Goal: Find specific page/section: Find specific page/section

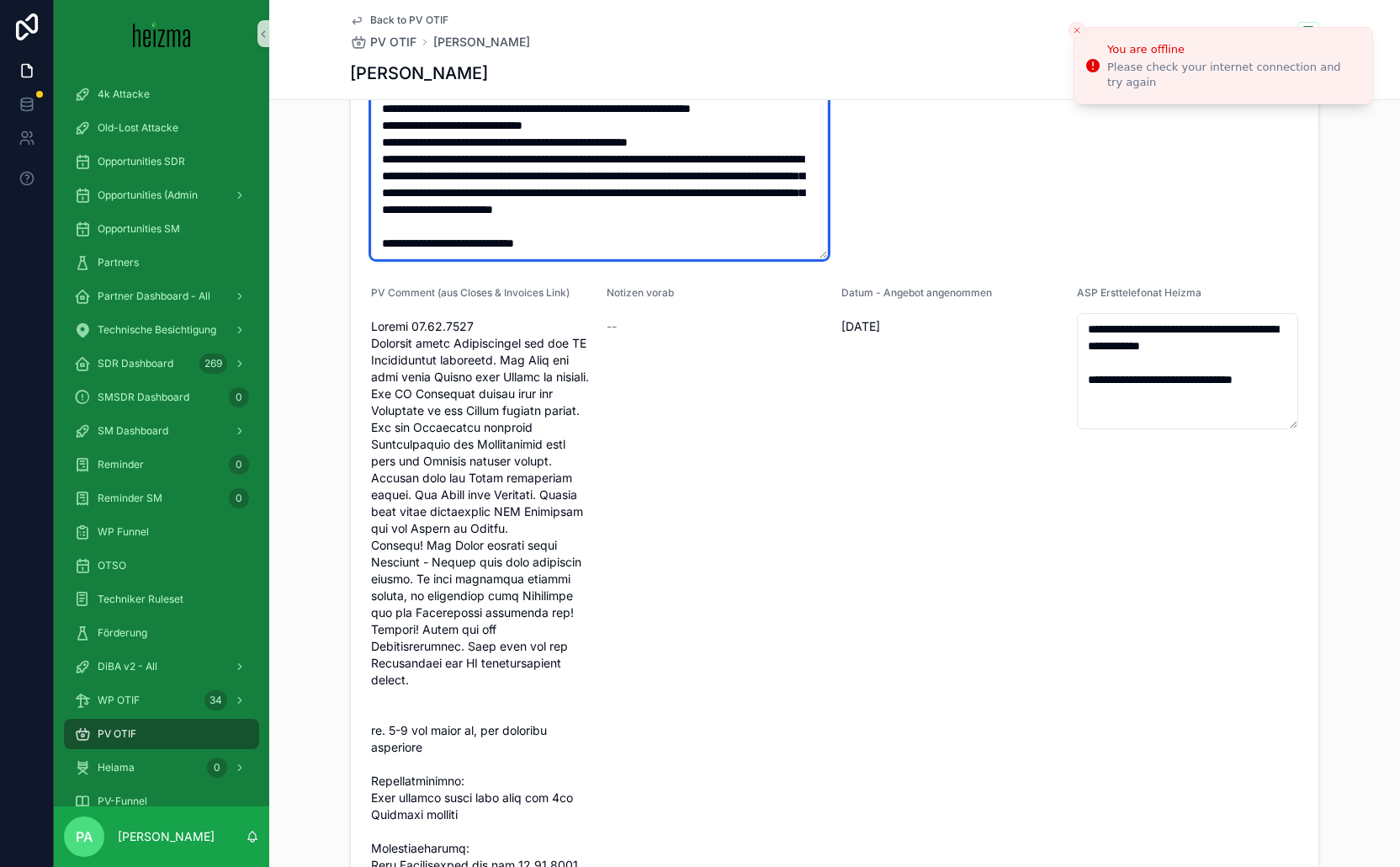
scroll to position [106, 0]
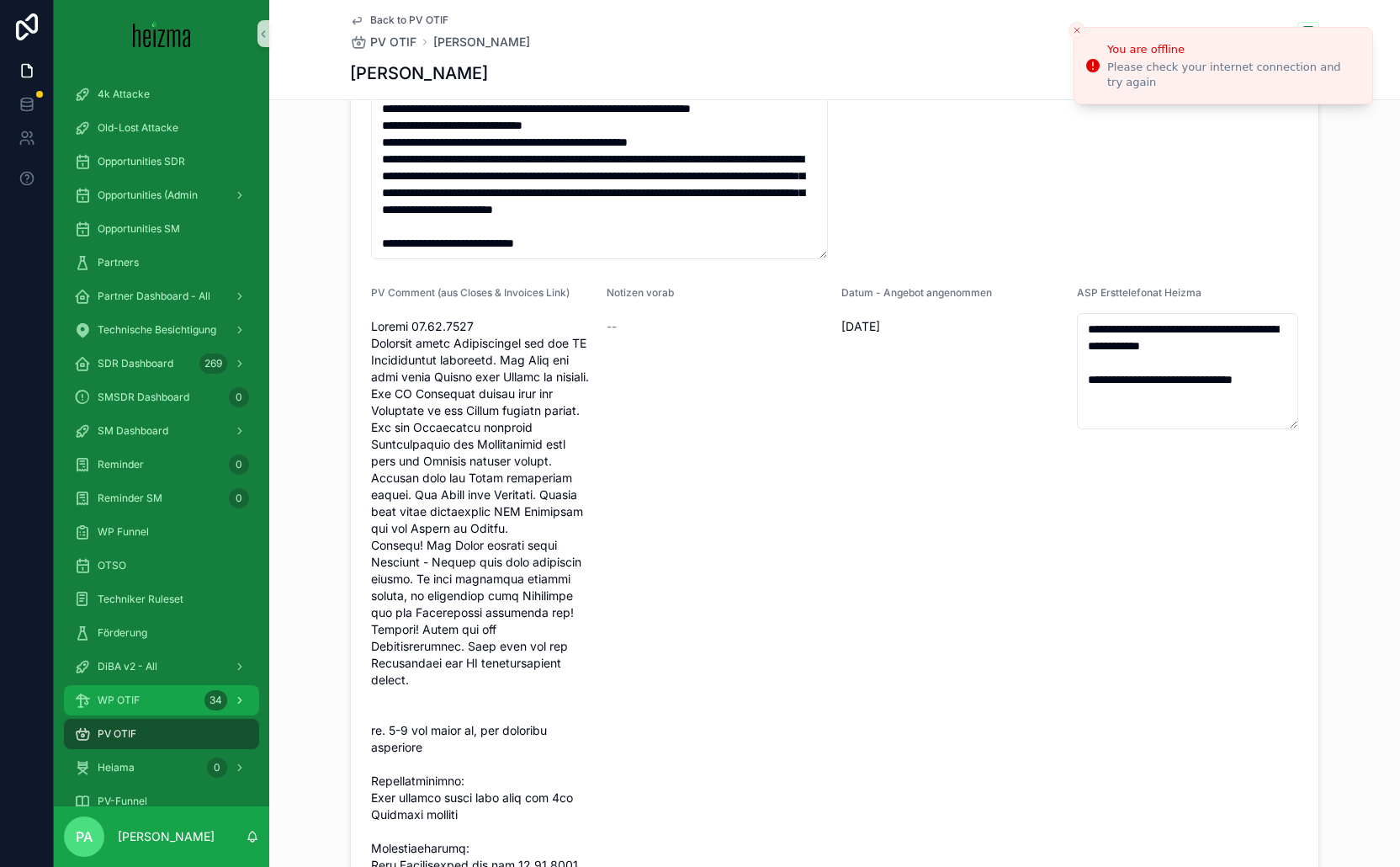
click at [127, 698] on span "WP OTIF" at bounding box center [118, 700] width 42 height 14
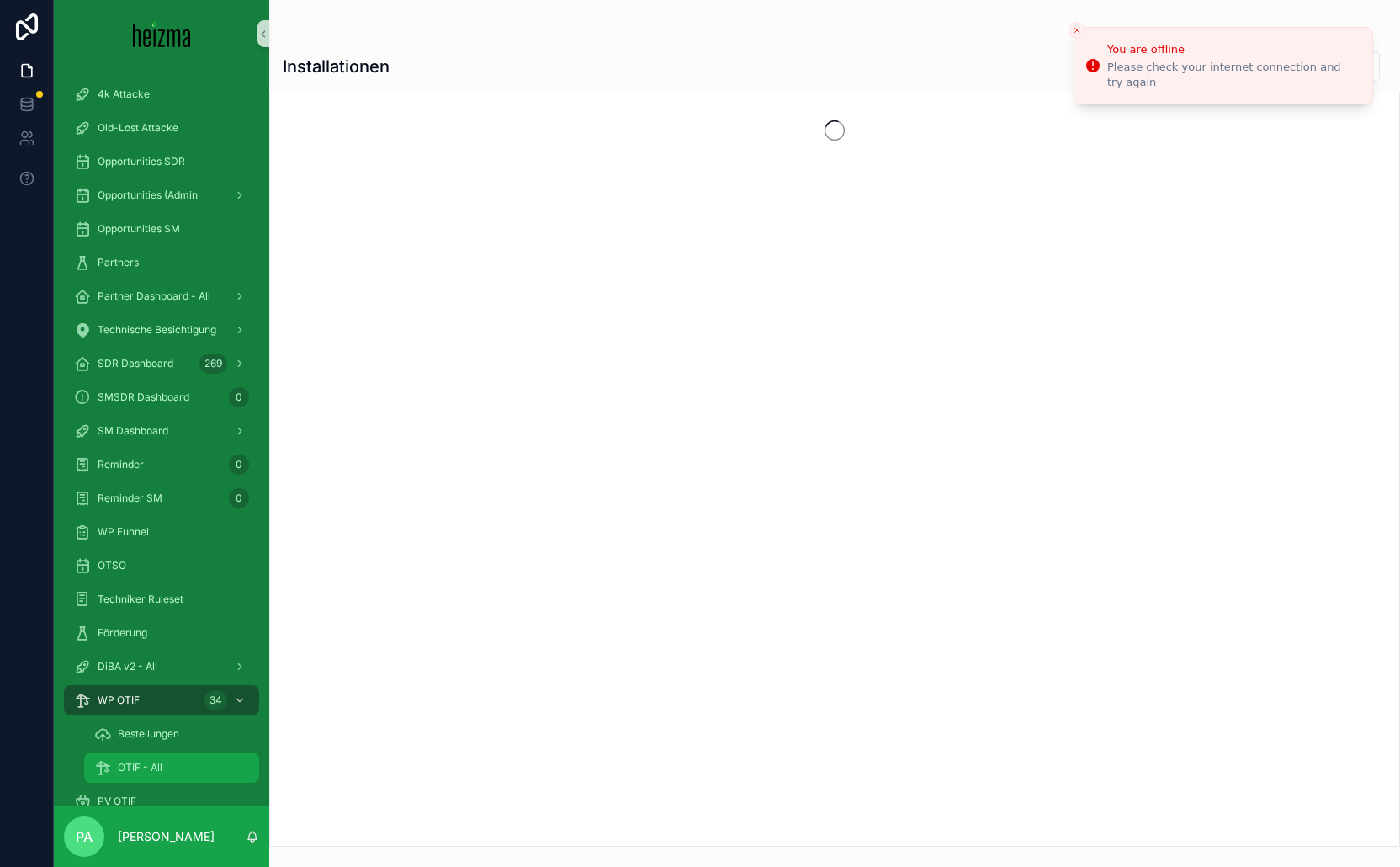
click at [138, 766] on span "OTIF - All" at bounding box center [140, 768] width 45 height 14
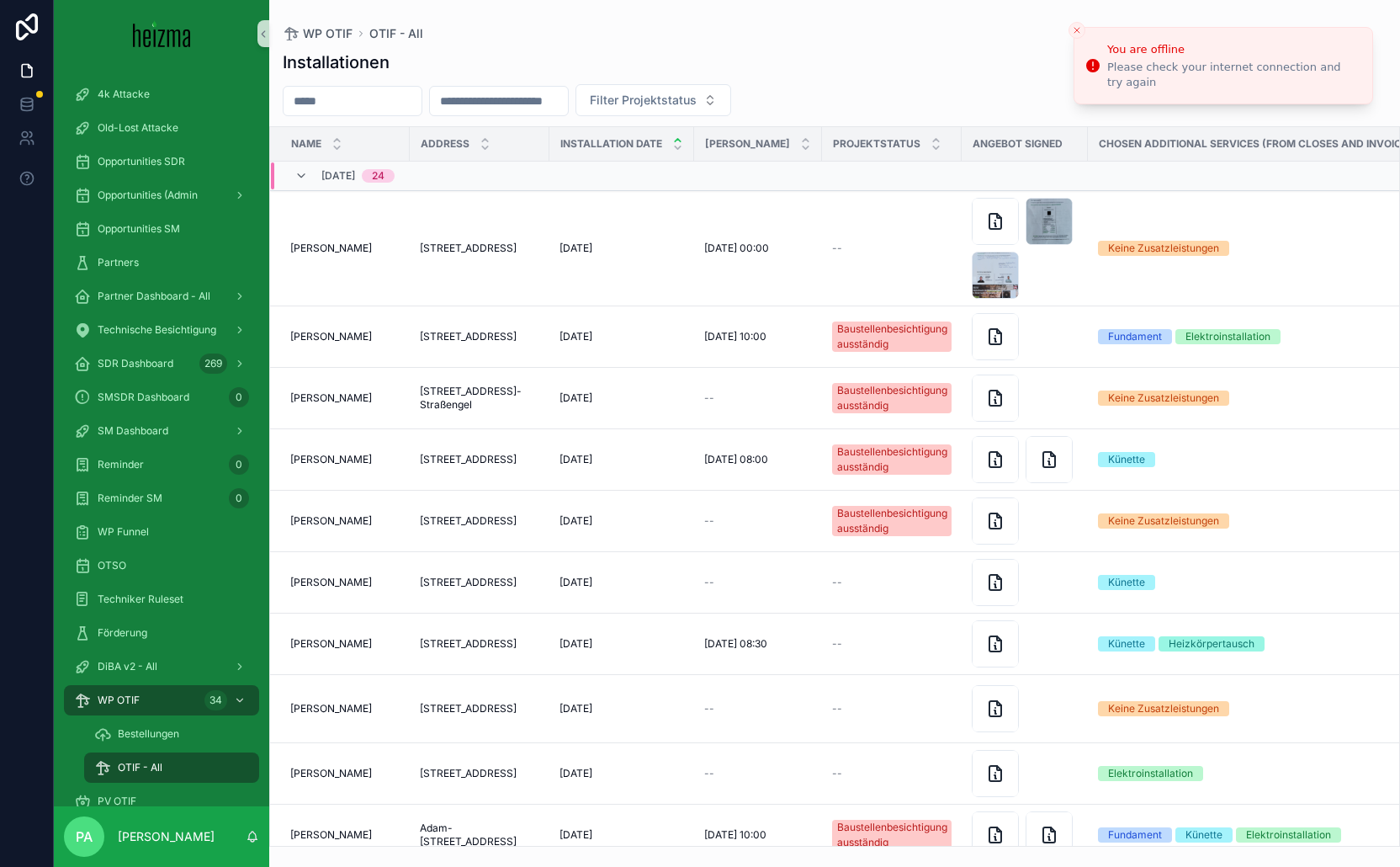
click at [375, 99] on input "scrollable content" at bounding box center [352, 100] width 138 height 23
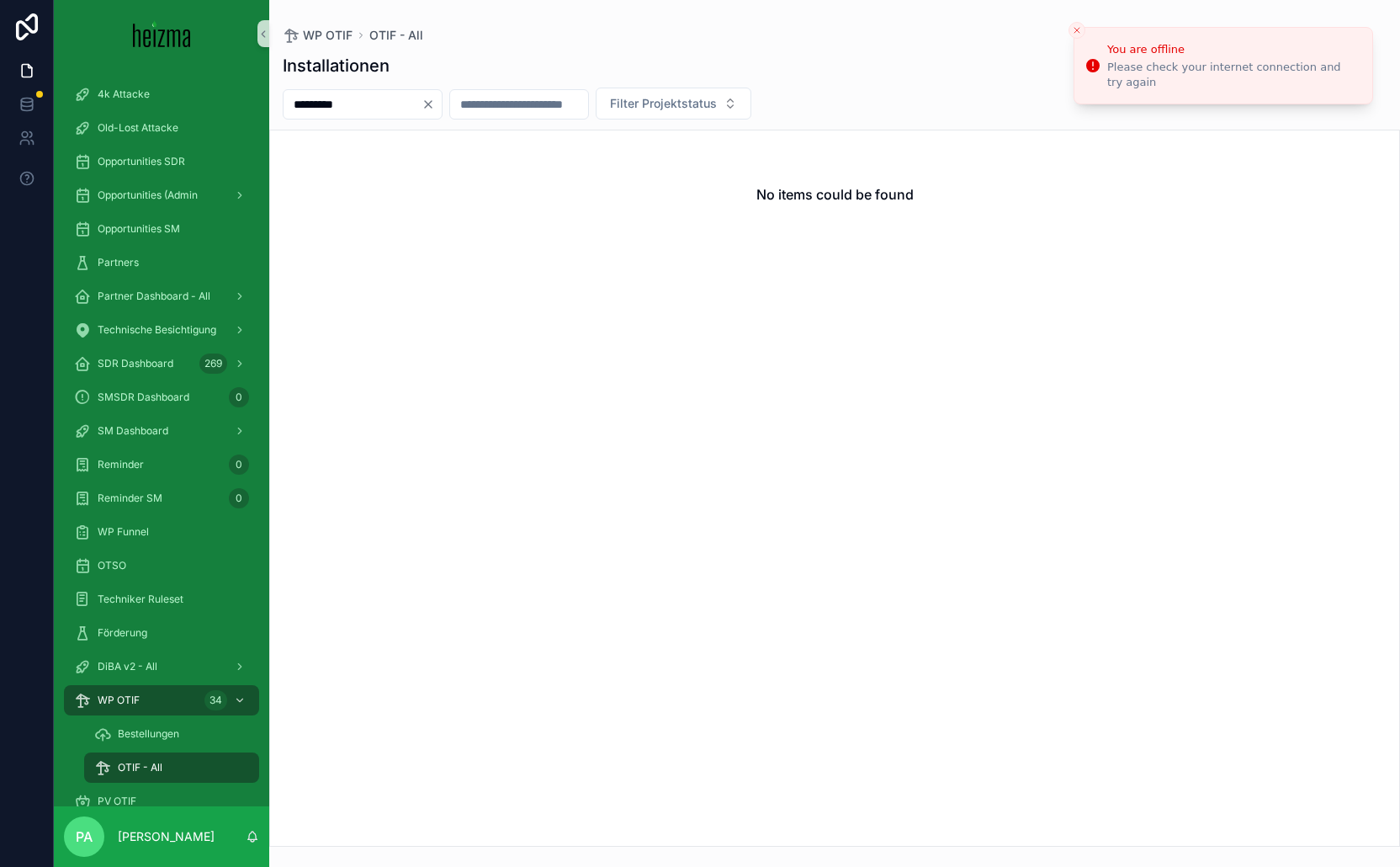
click at [323, 102] on input "*********" at bounding box center [352, 104] width 138 height 23
type input "********"
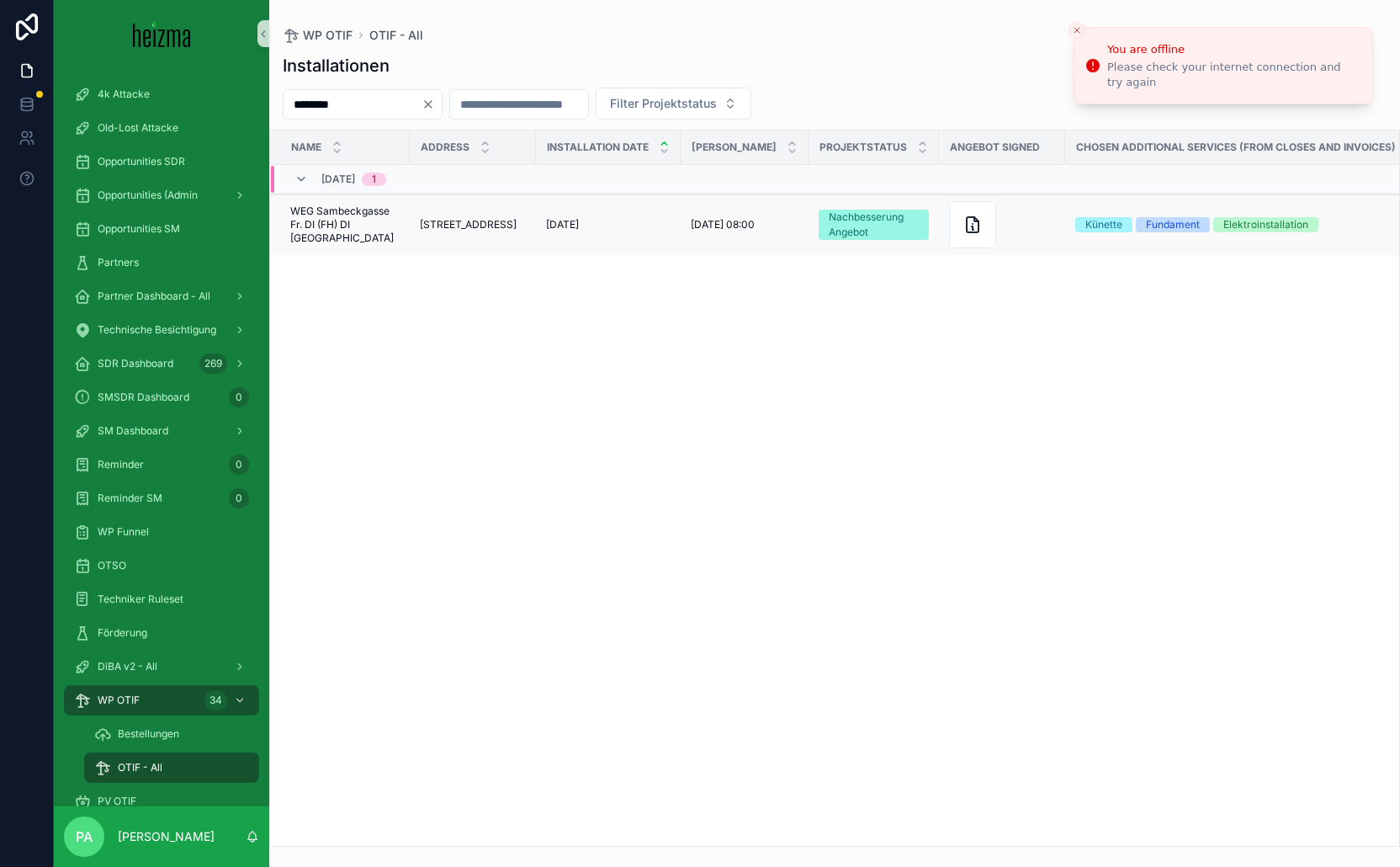
click at [363, 216] on span "WEG Sambeckgasse Fr. DI (FH) DI [GEOGRAPHIC_DATA]" at bounding box center [345, 225] width 109 height 41
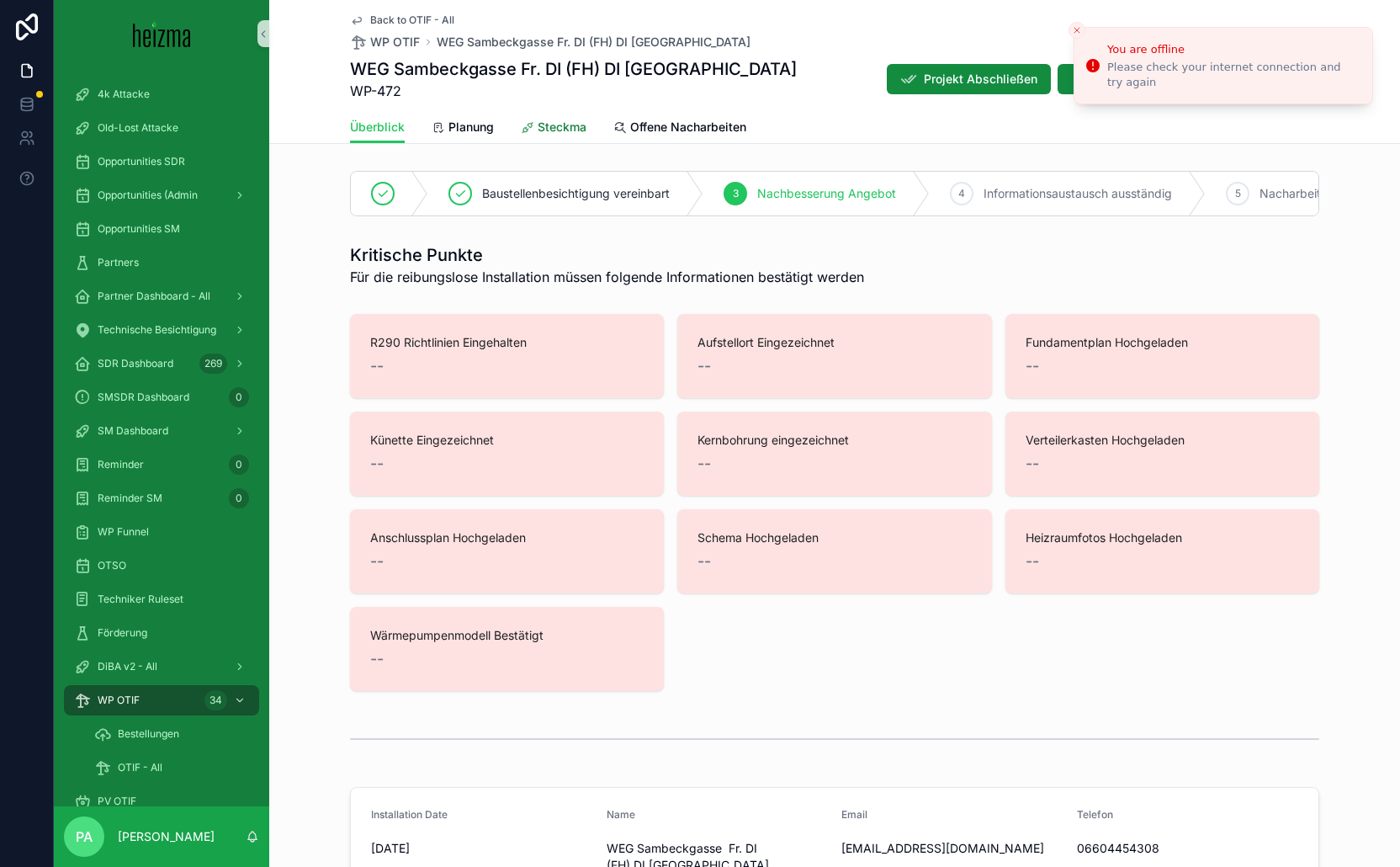
click at [570, 119] on span "Steckma" at bounding box center [562, 127] width 49 height 17
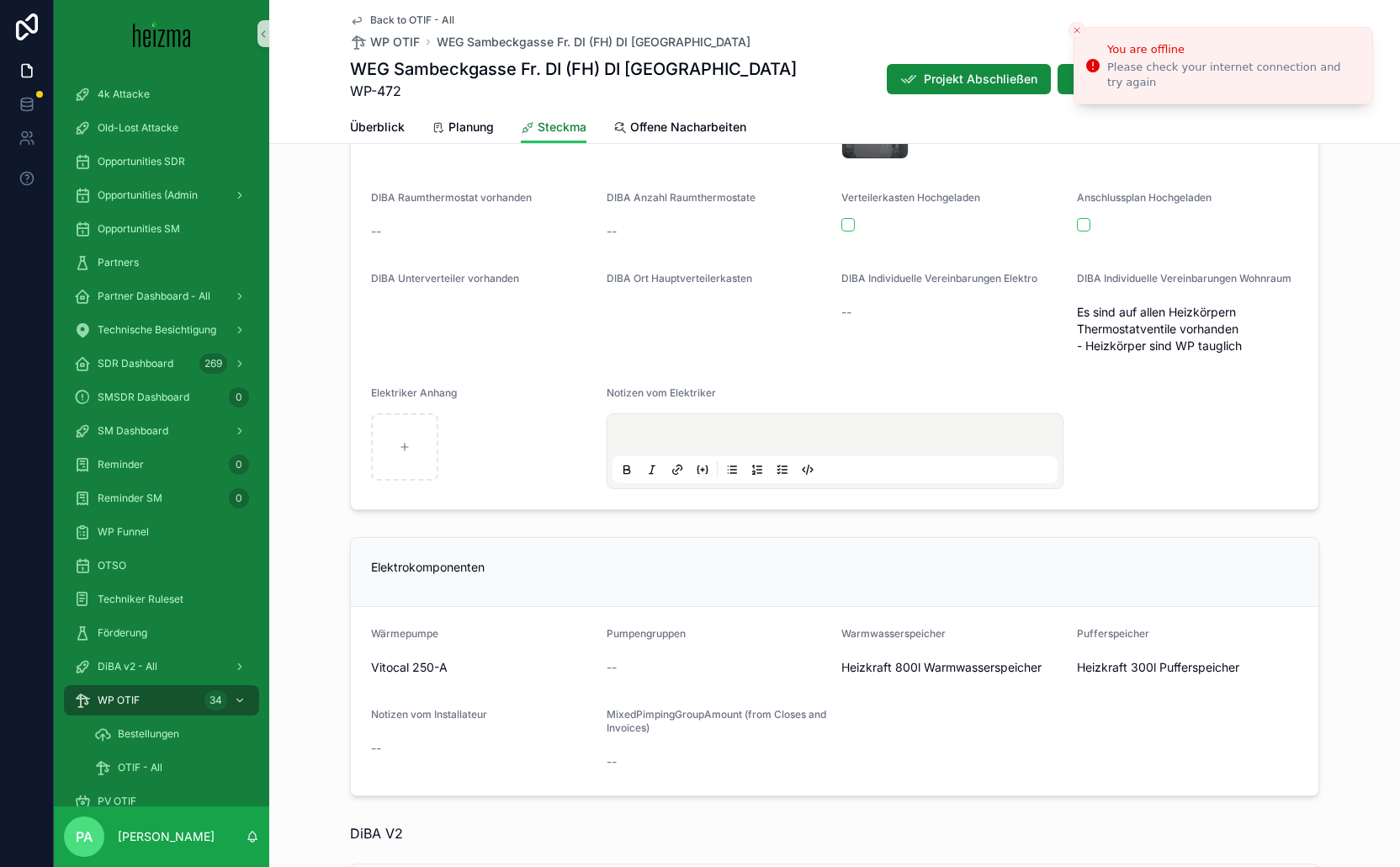
scroll to position [1219, 0]
click at [378, 133] on span "Überblick" at bounding box center [377, 127] width 55 height 17
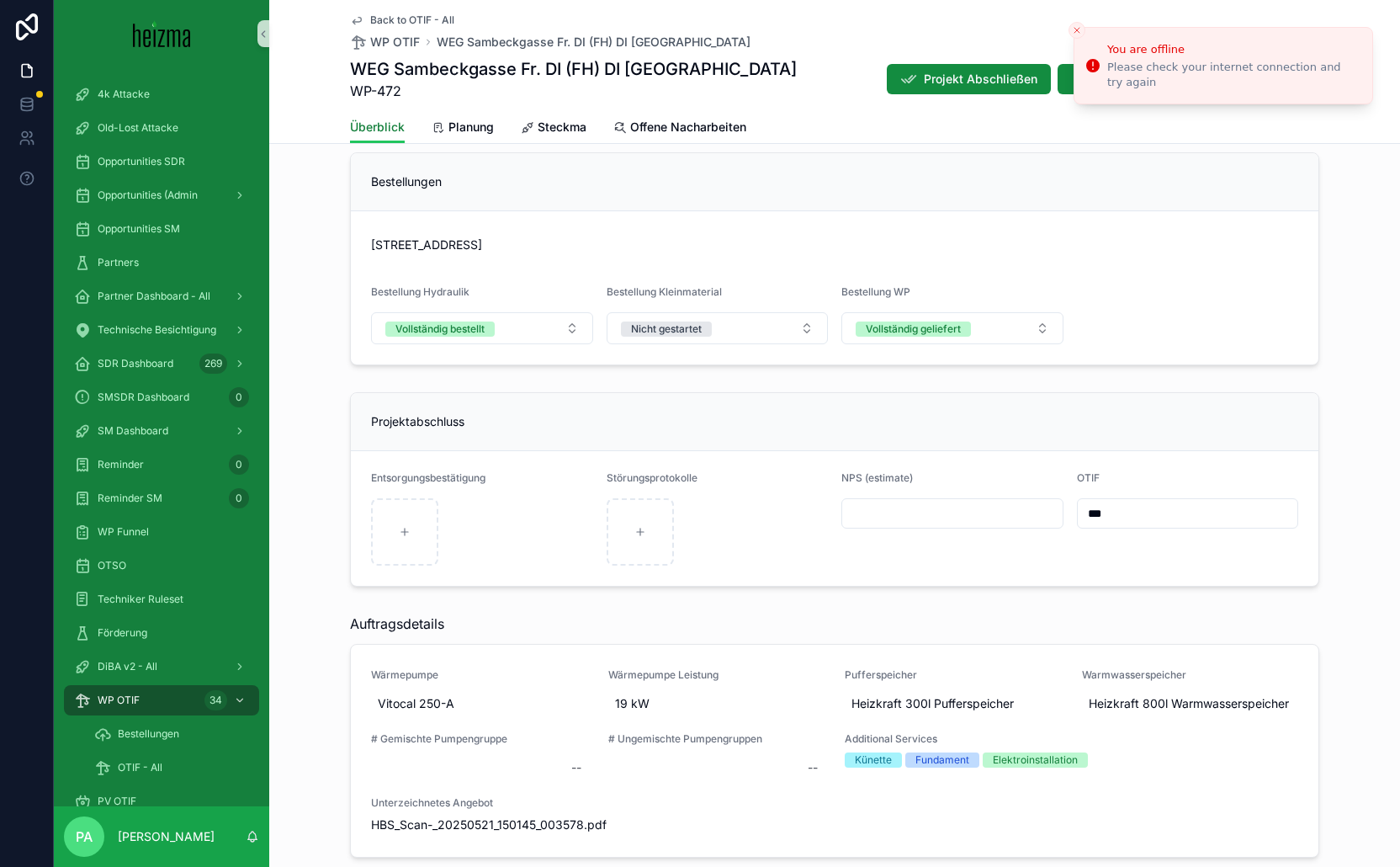
scroll to position [4882, 0]
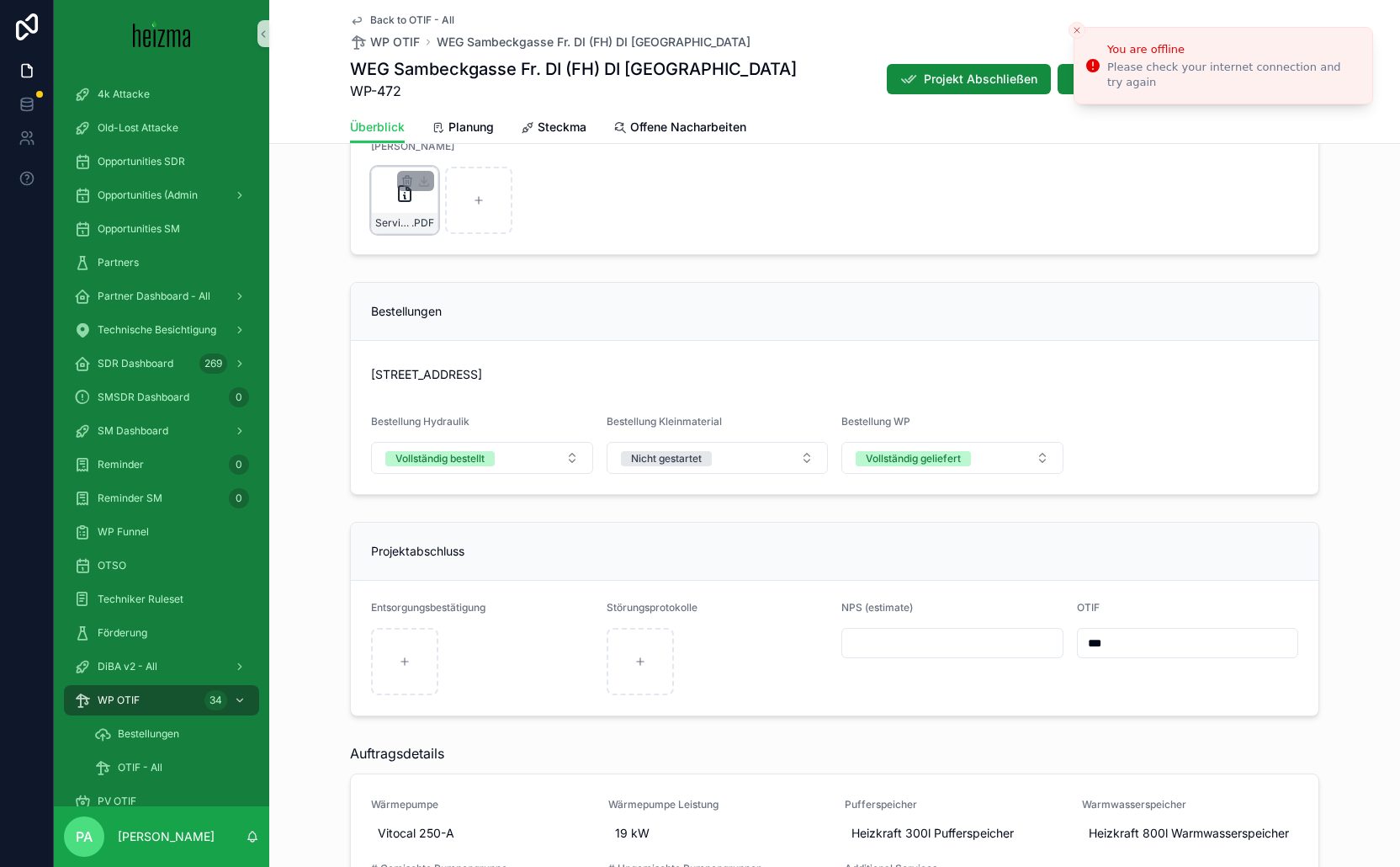
click at [375, 210] on div "ServiceReport_20250818115733 .PDF" at bounding box center [404, 200] width 68 height 68
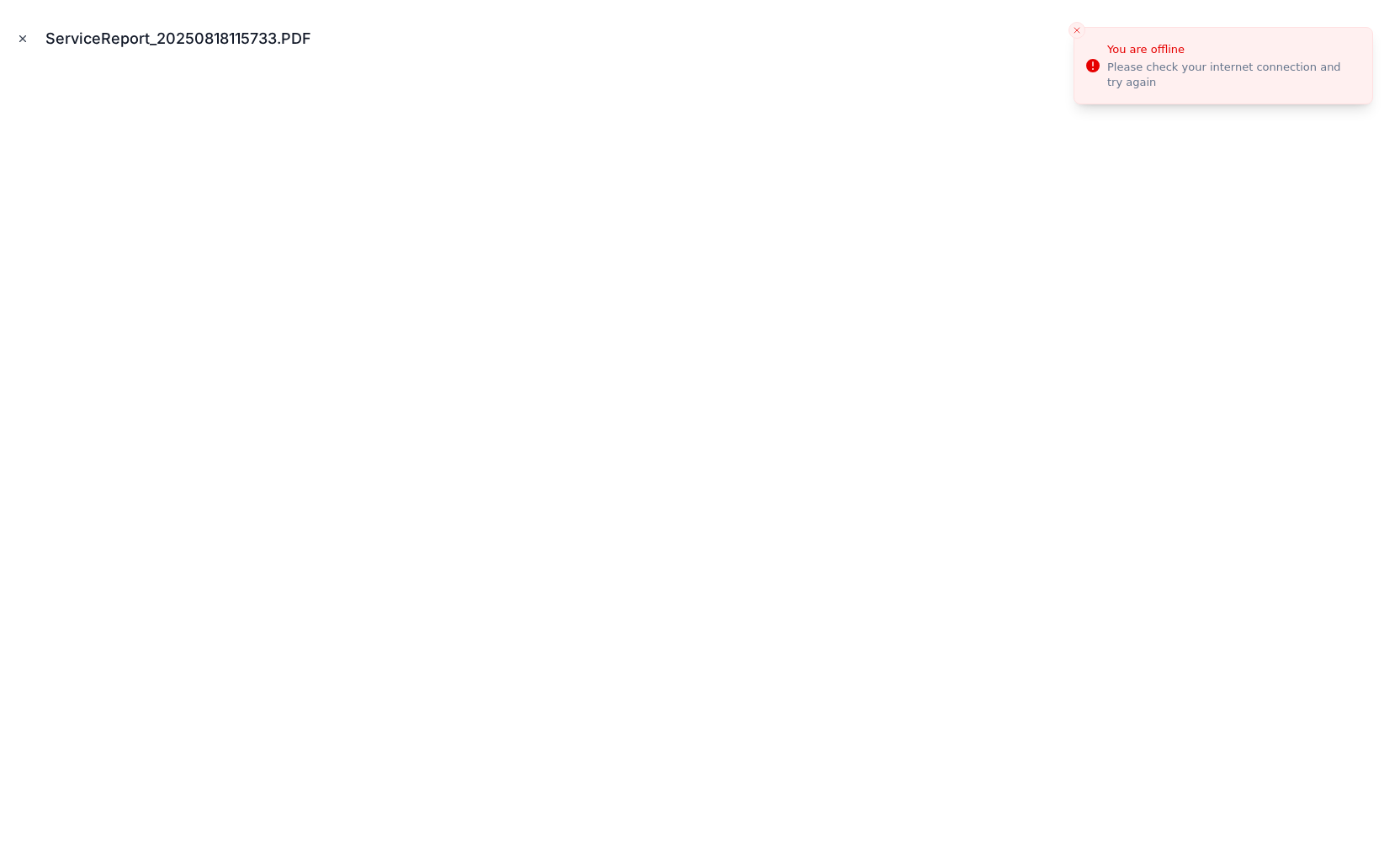
click at [20, 40] on icon "Close modal" at bounding box center [22, 38] width 12 height 12
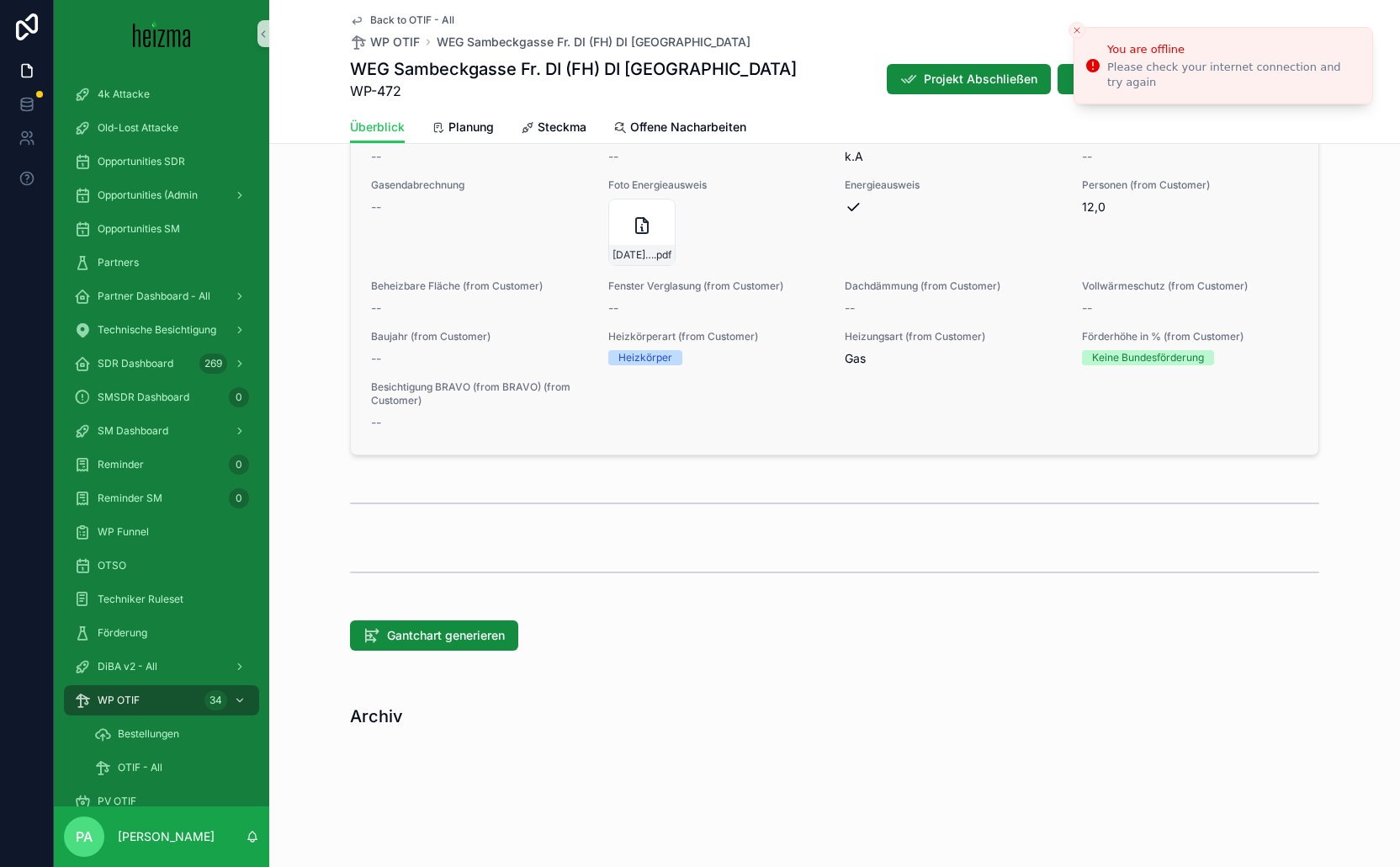
scroll to position [6532, 0]
click at [636, 215] on icon "scrollable content" at bounding box center [642, 223] width 12 height 15
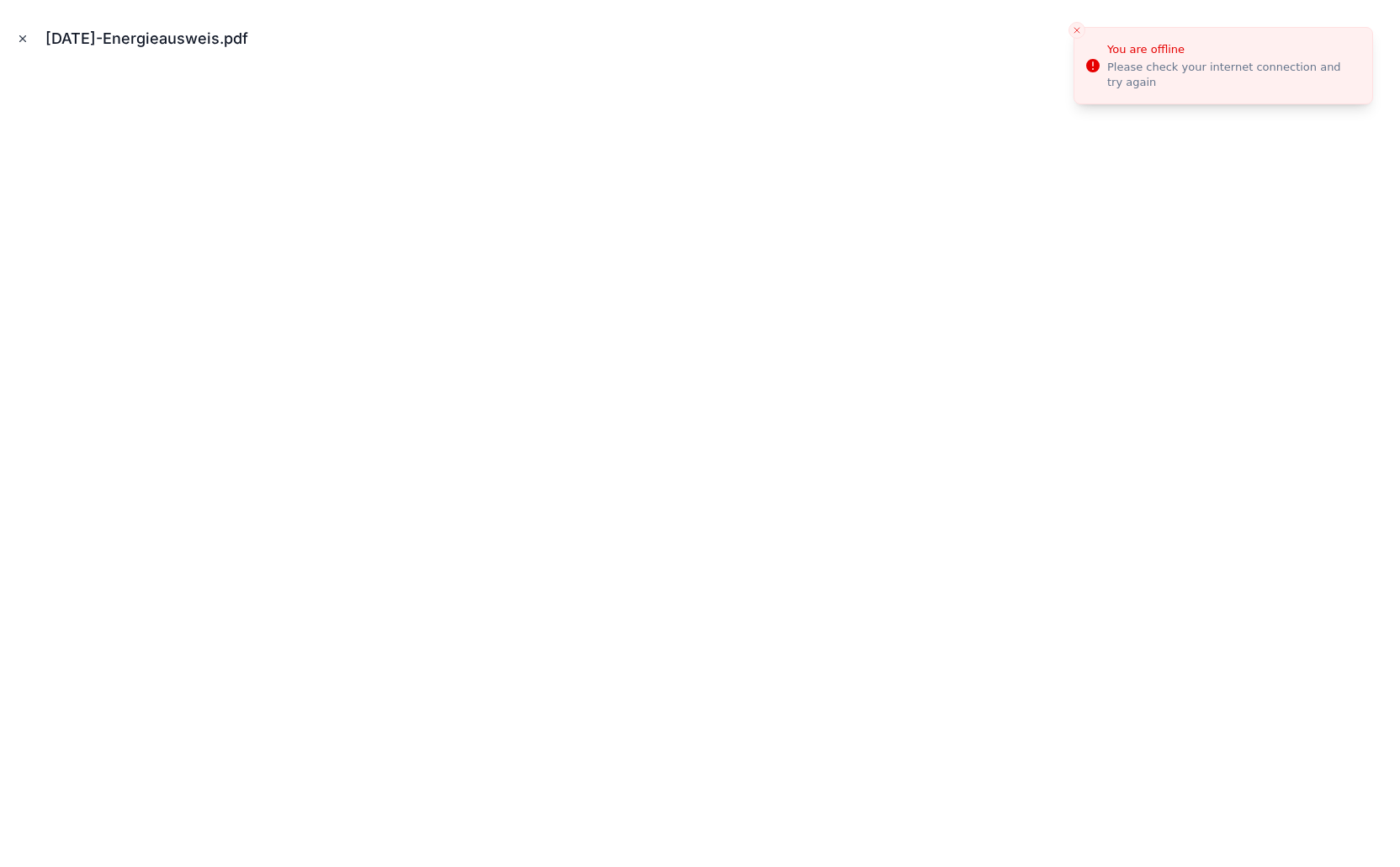
click at [19, 39] on icon "Close modal" at bounding box center [22, 38] width 12 height 12
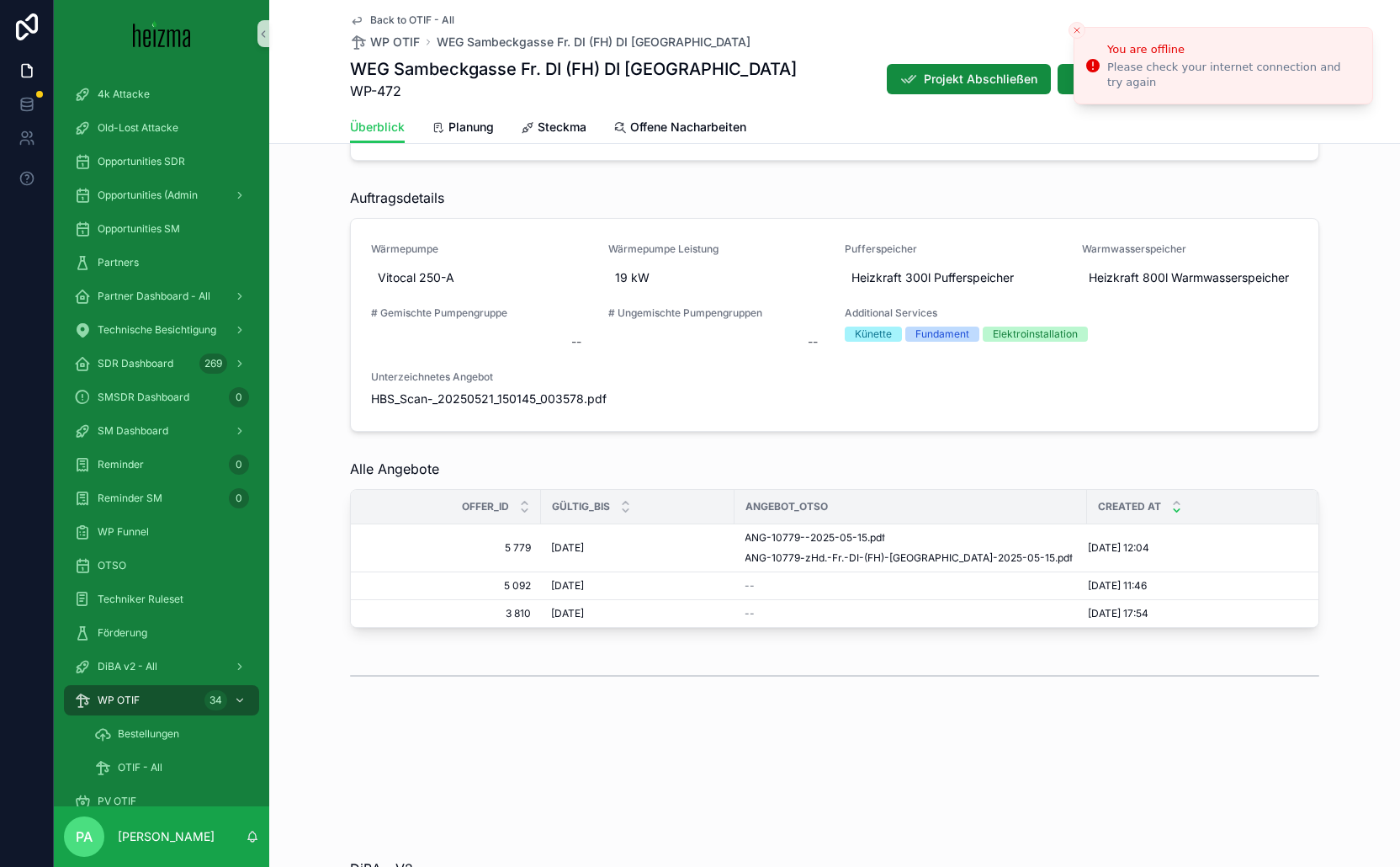
scroll to position [5353, 0]
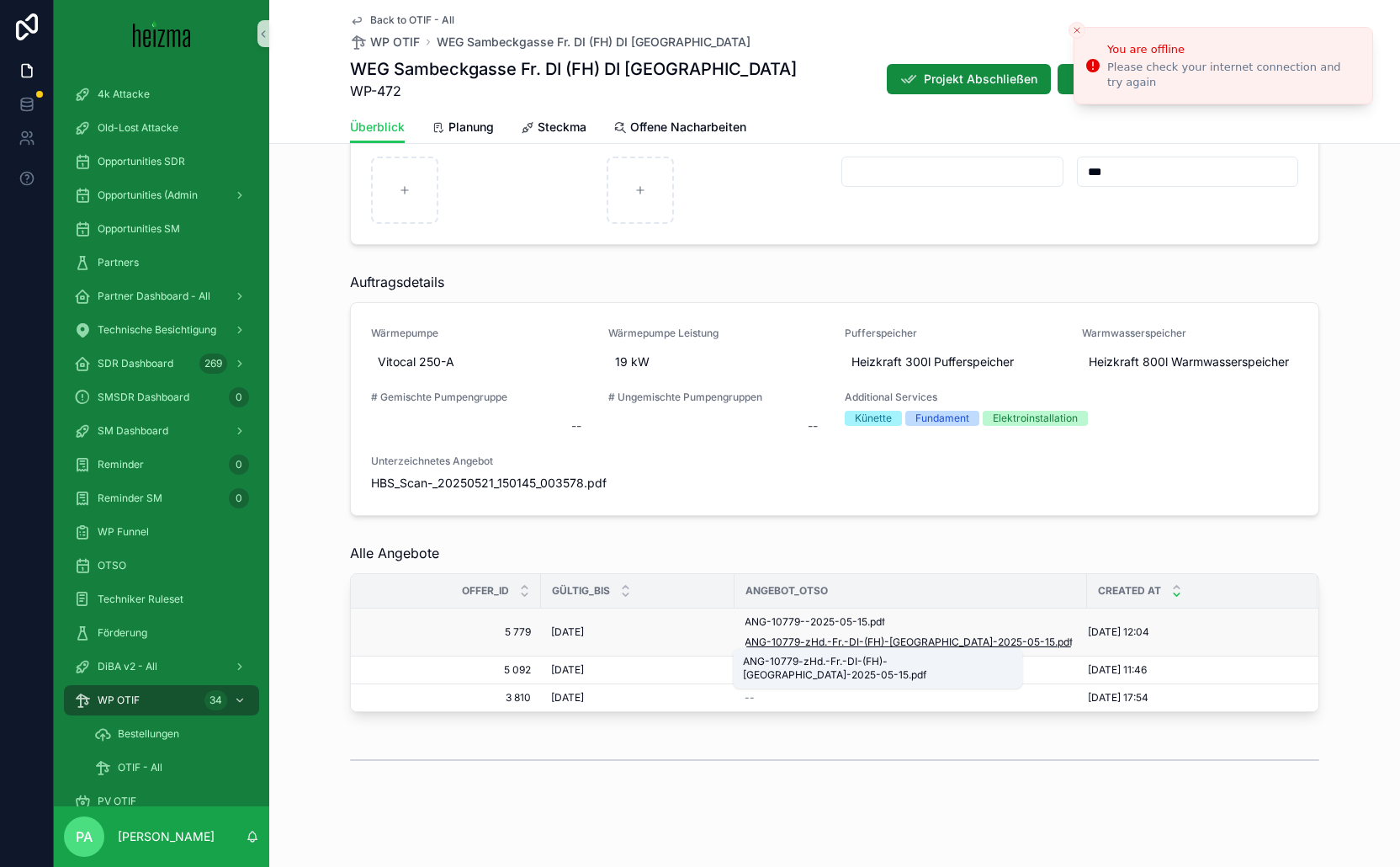
click at [783, 635] on span "ANG-10779-zHd.-Fr.-DI-(FH)-[GEOGRAPHIC_DATA]-2025-05-15" at bounding box center [899, 642] width 311 height 14
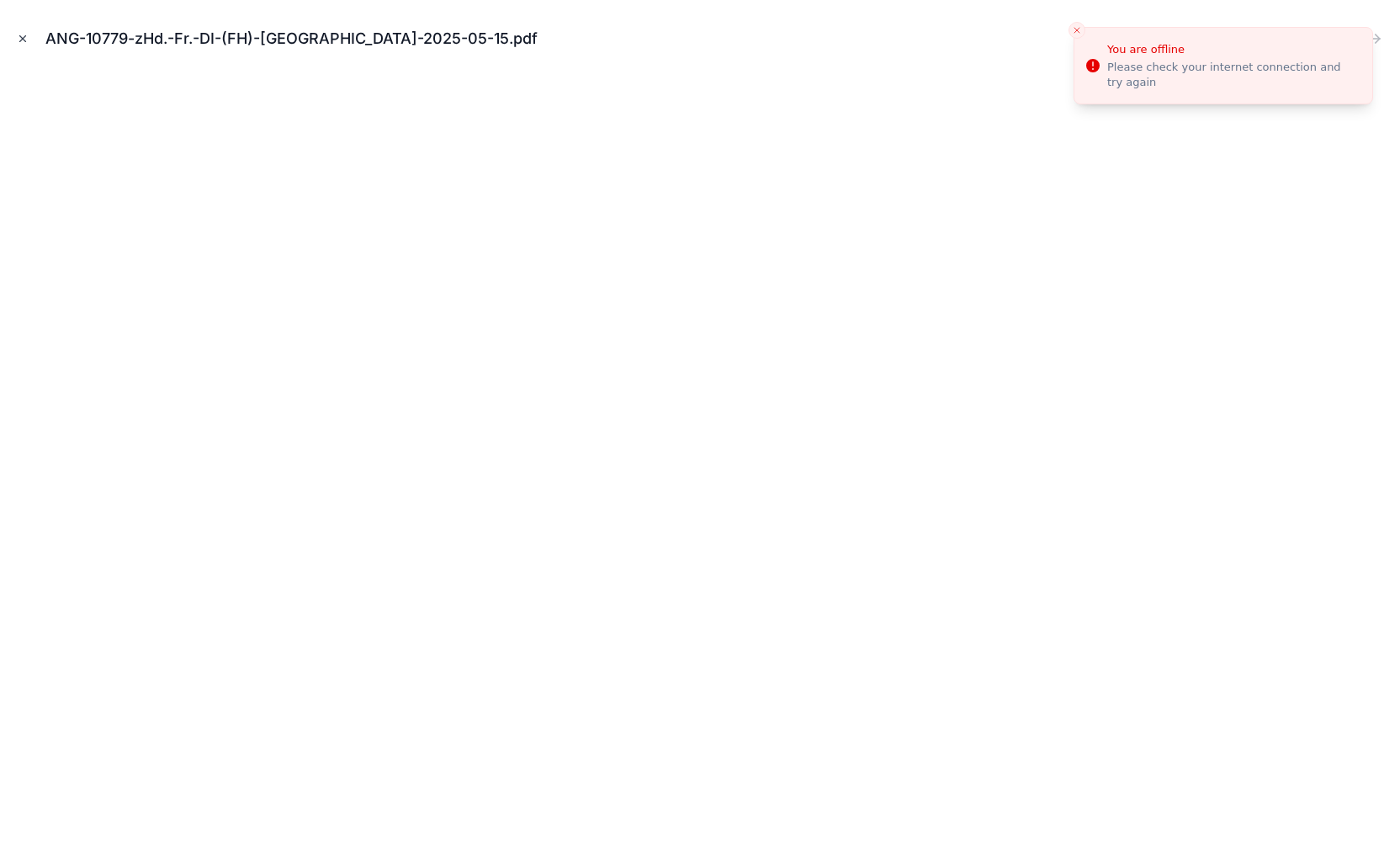
click at [21, 40] on icon "Close modal" at bounding box center [23, 39] width 6 height 6
